Goal: Information Seeking & Learning: Learn about a topic

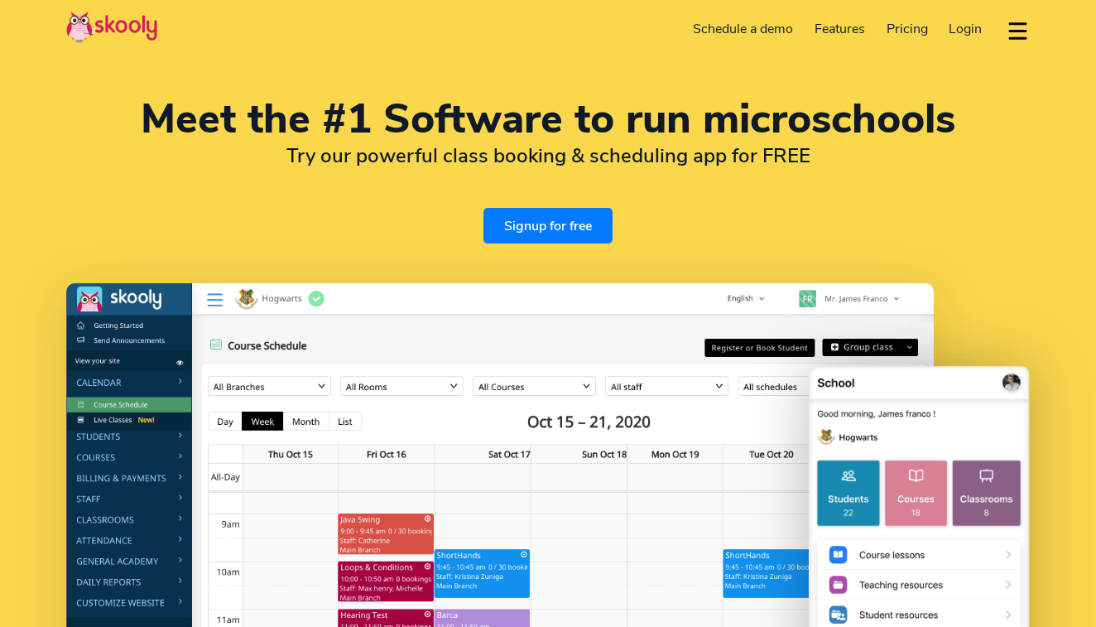
select select "en"
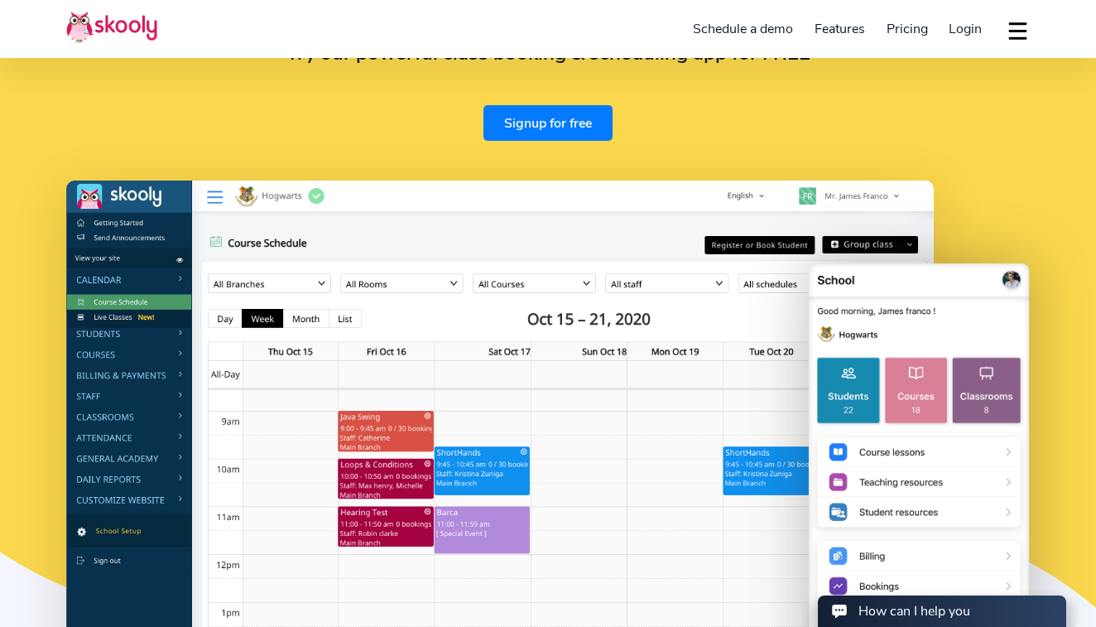
scroll to position [147, 0]
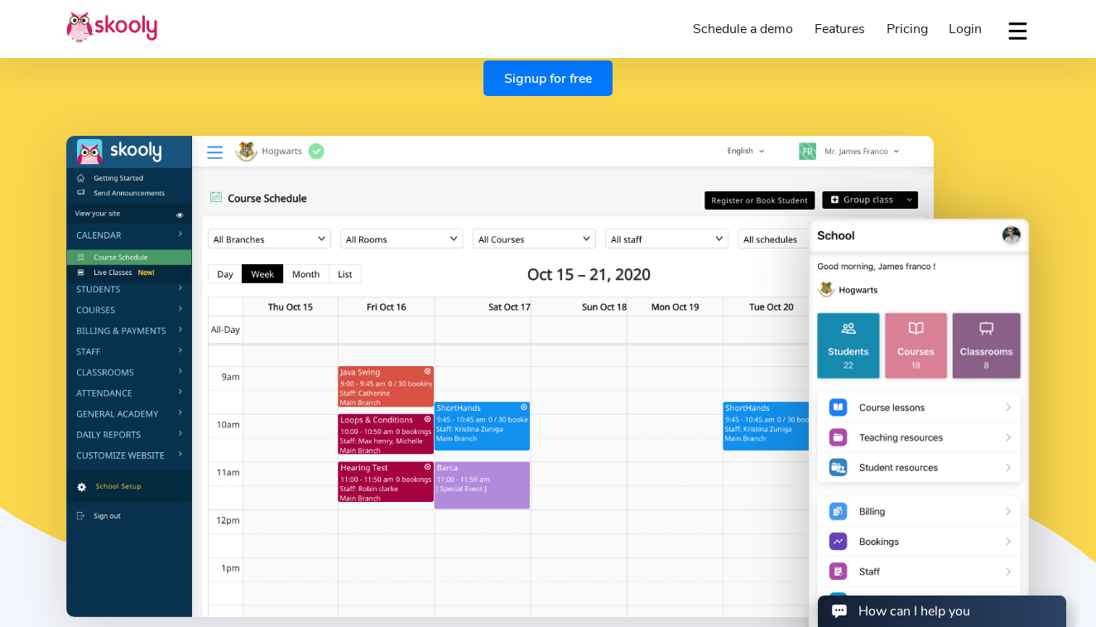
select select "1"
select select "[GEOGRAPHIC_DATA]"
select select "America/New_York"
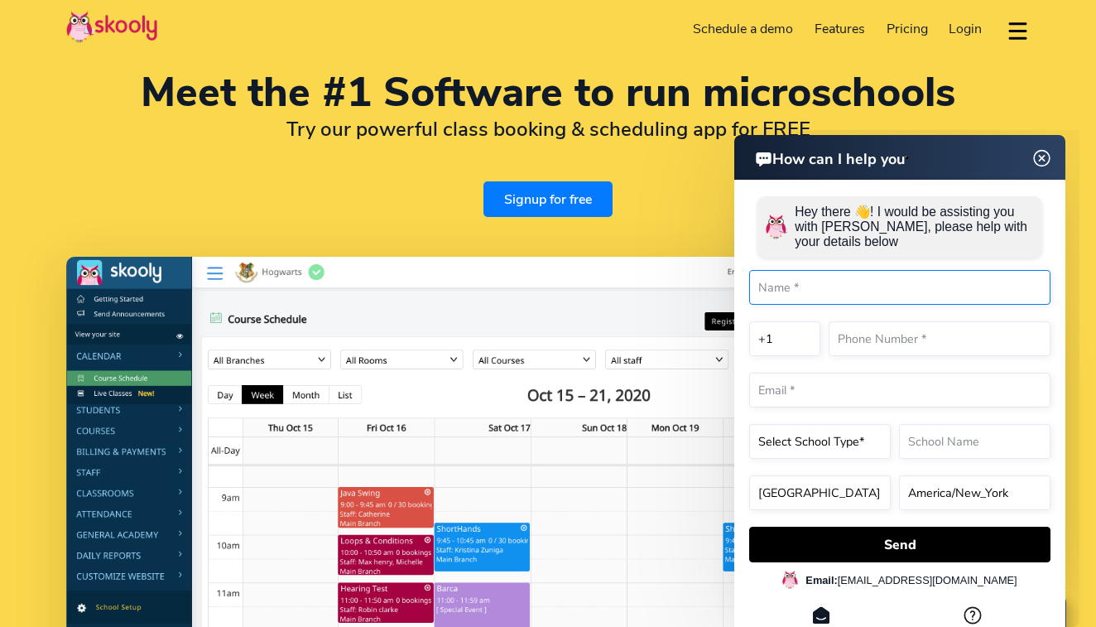
scroll to position [25, 0]
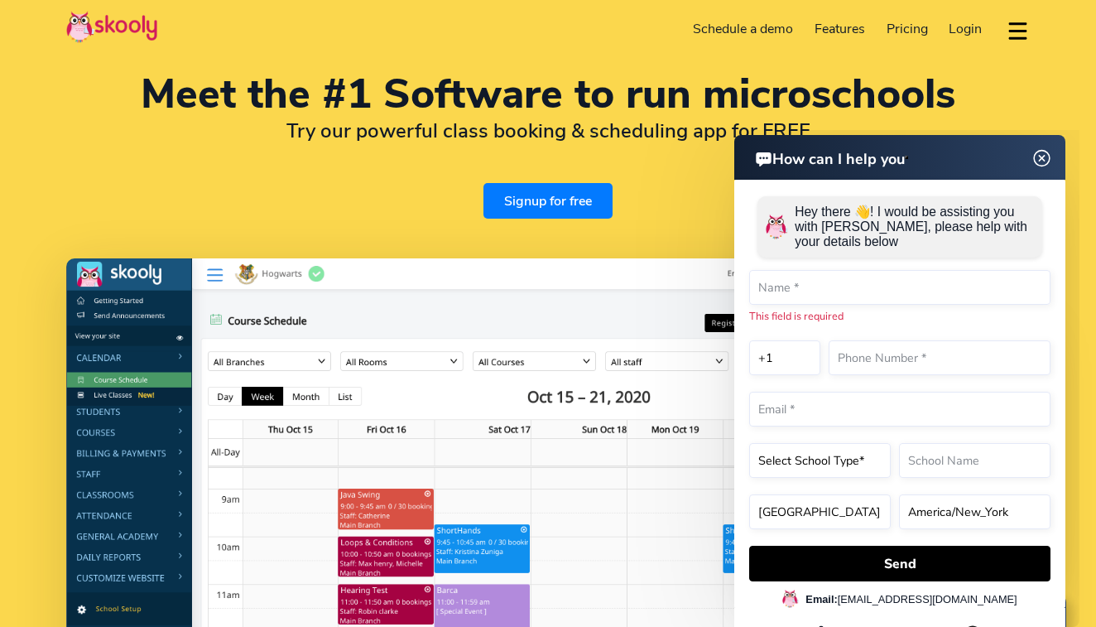
click at [1038, 163] on img at bounding box center [1042, 158] width 31 height 21
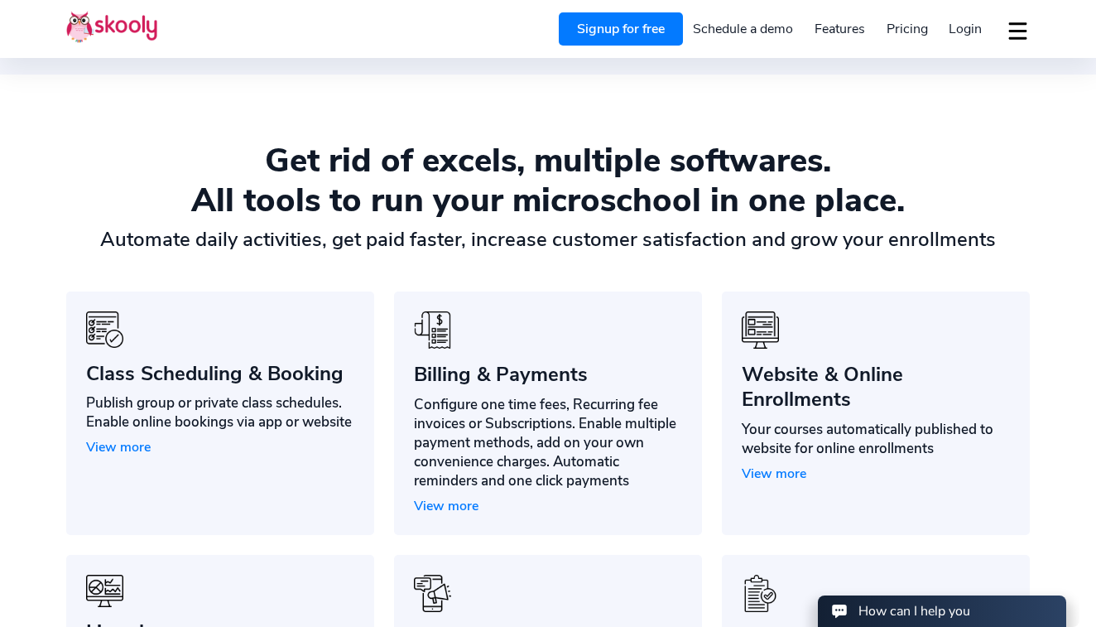
scroll to position [512, 0]
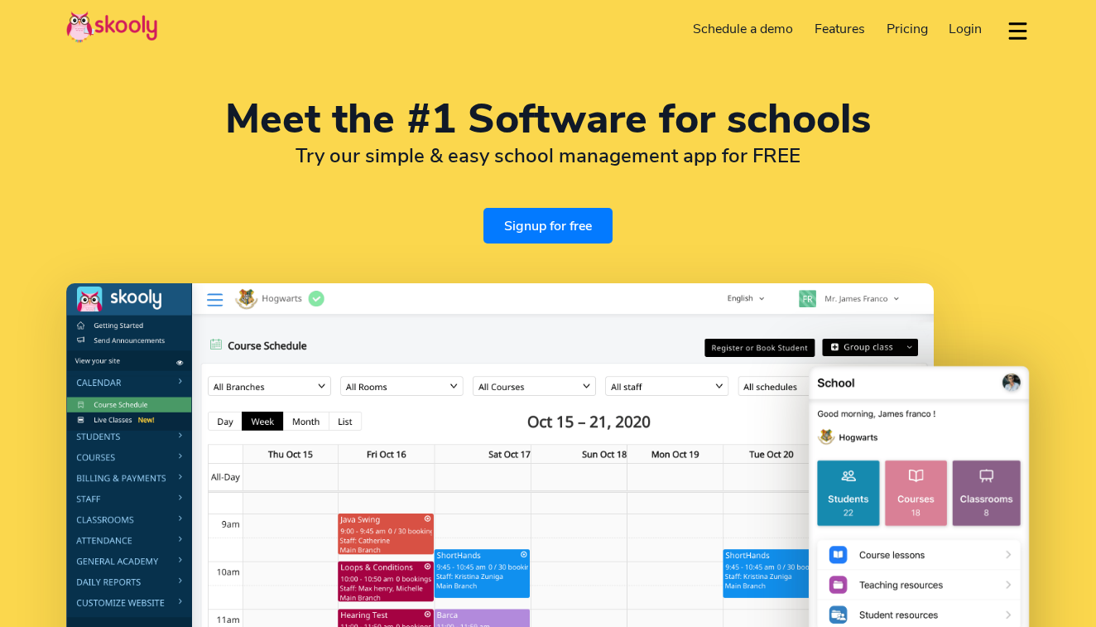
select select "en"
select select "1"
select select "[GEOGRAPHIC_DATA]"
select select "America/New_York"
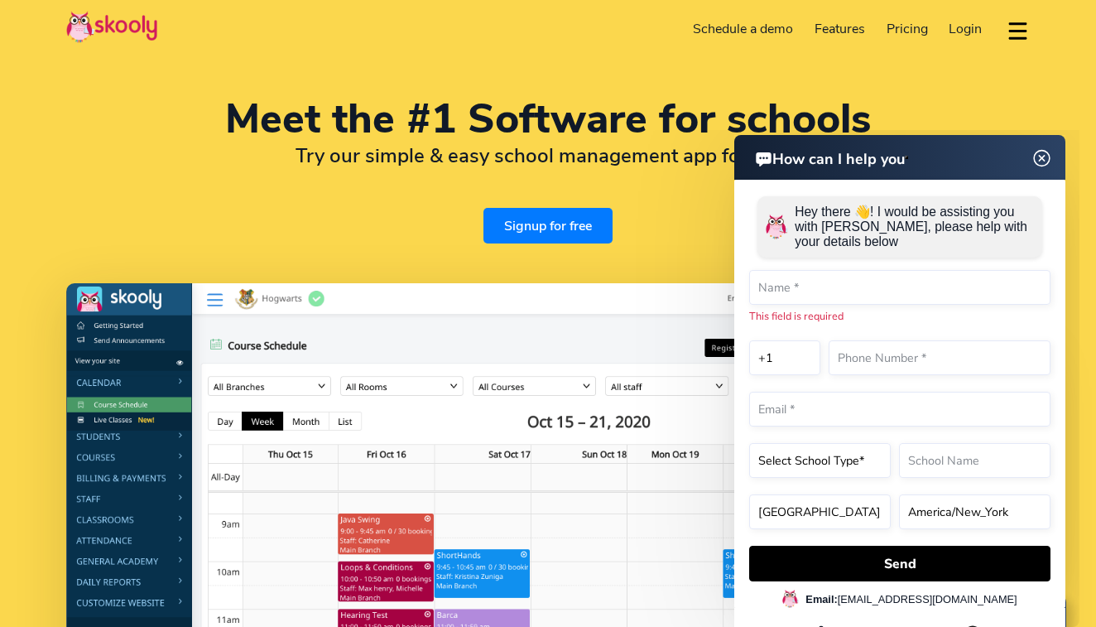
click at [1045, 159] on img at bounding box center [1042, 158] width 31 height 21
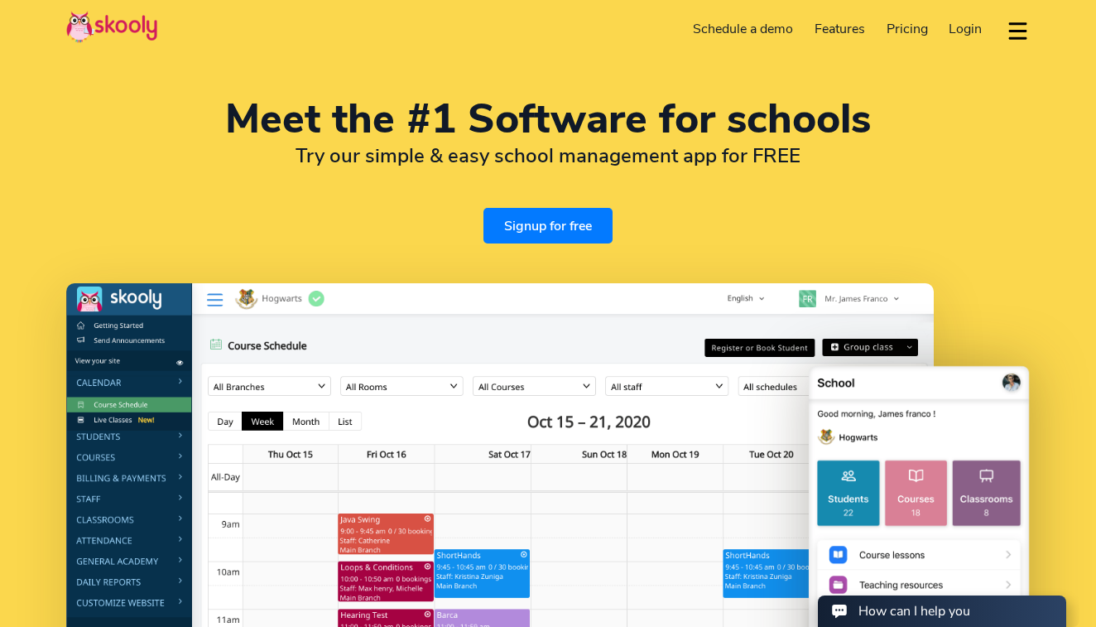
click at [913, 31] on span "Pricing" at bounding box center [907, 29] width 41 height 18
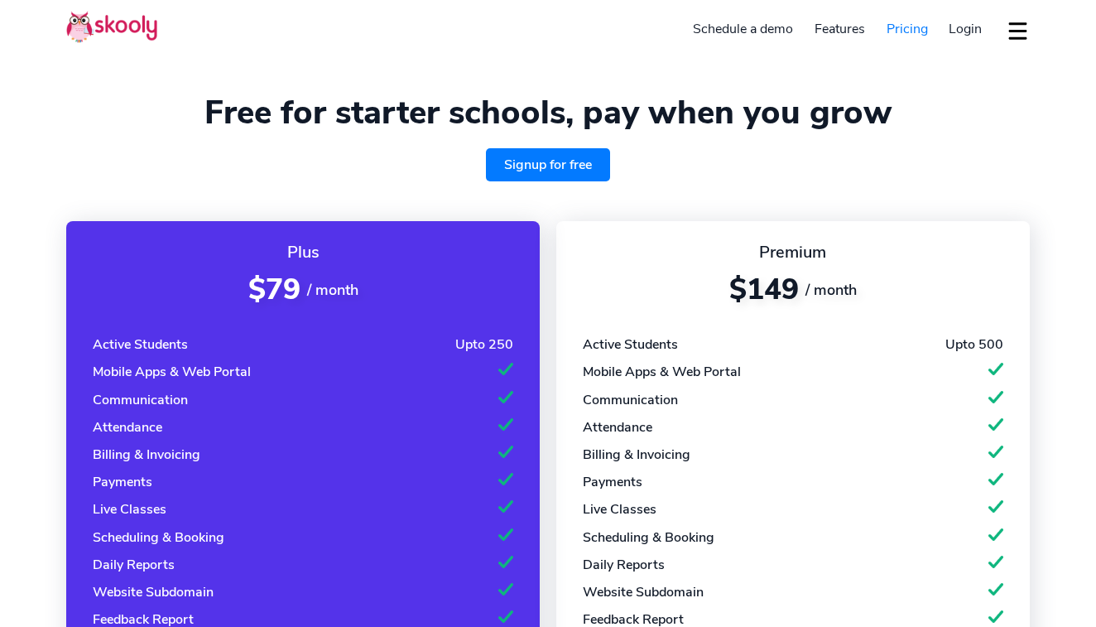
select select "en"
select select "1"
select select "[GEOGRAPHIC_DATA]"
select select "America/New_York"
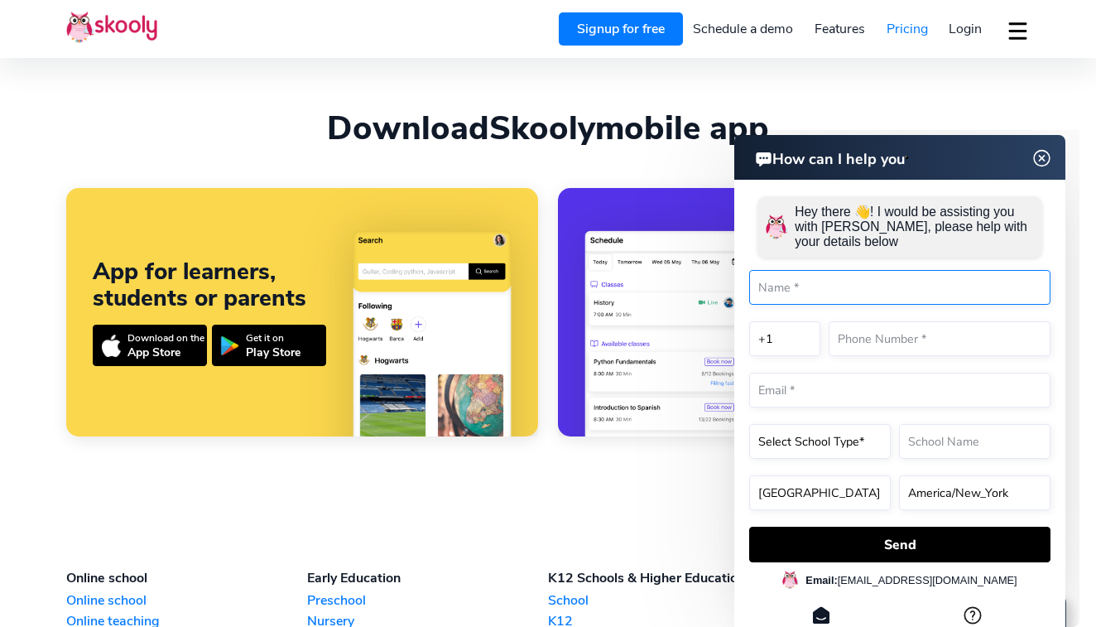
scroll to position [1464, 0]
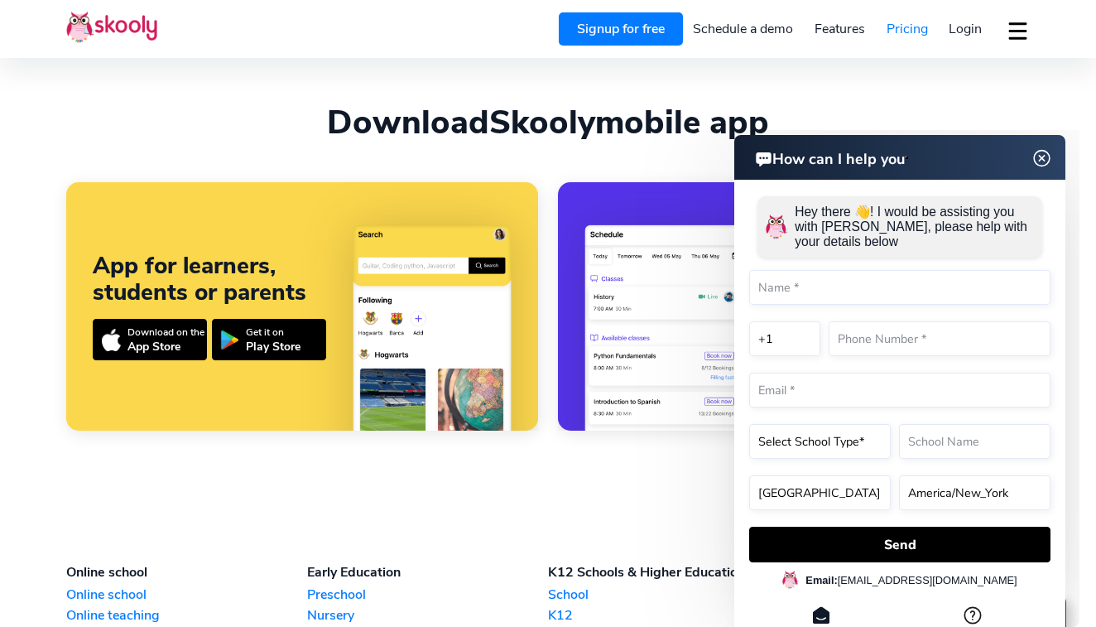
click at [1041, 162] on img at bounding box center [1042, 158] width 31 height 21
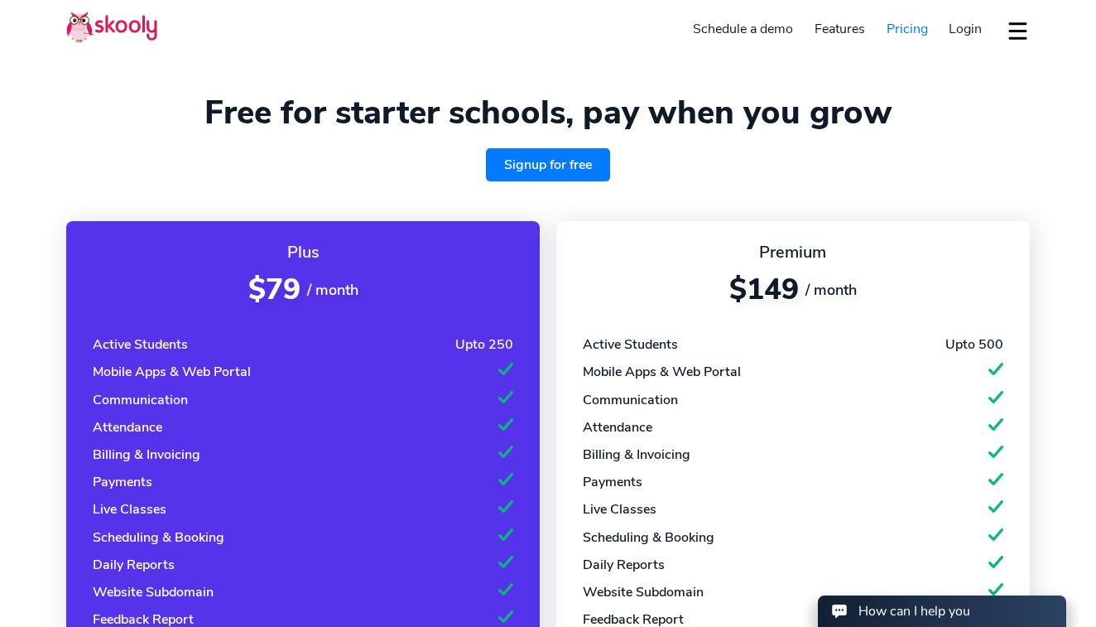
scroll to position [0, 0]
